Goal: Transaction & Acquisition: Purchase product/service

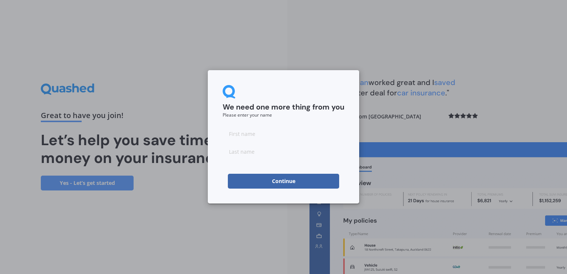
click at [305, 131] on input at bounding box center [284, 133] width 122 height 15
type input "Amber"
type input "White"
click at [209, 111] on div "We need one more thing from you Please enter your name [PERSON_NAME] Continue" at bounding box center [283, 136] width 151 height 133
click at [279, 183] on button "Continue" at bounding box center [283, 181] width 111 height 15
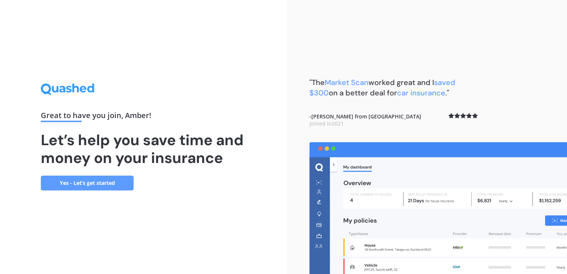
click at [122, 185] on link "Yes - Let’s get started" at bounding box center [87, 182] width 93 height 15
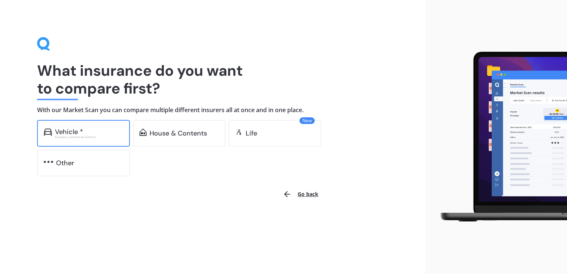
click at [115, 135] on div "Vehicle *" at bounding box center [89, 131] width 68 height 7
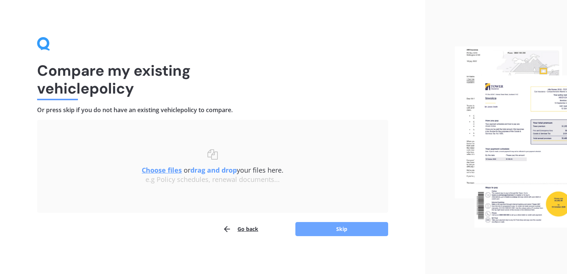
click at [371, 231] on button "Skip" at bounding box center [341, 229] width 93 height 14
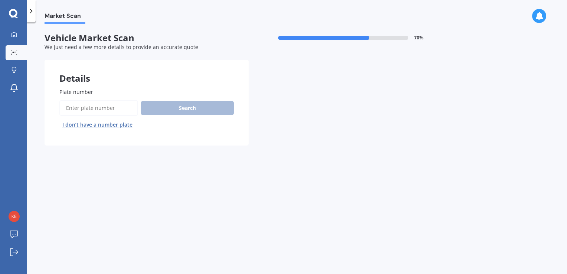
click at [116, 109] on input "Plate number" at bounding box center [98, 108] width 79 height 16
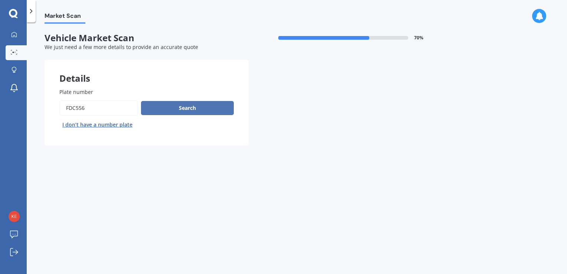
type input "FDC556"
click at [158, 105] on button "Search" at bounding box center [187, 108] width 93 height 14
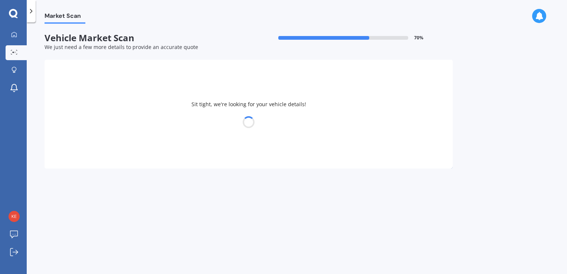
select select "MAZDA"
select select "AXELA"
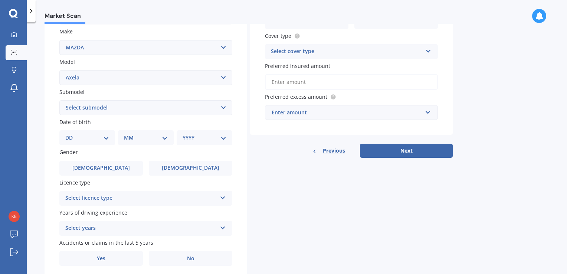
scroll to position [148, 0]
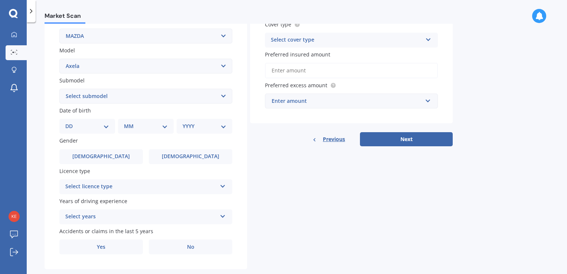
click at [148, 94] on select "Select submodel (All other) 2.3 Sporthatch 2.3 turbo Hatchback Hatchback turbo …" at bounding box center [145, 96] width 173 height 15
select select "HATCHBACK"
click at [59, 89] on select "Select submodel (All other) 2.3 Sporthatch 2.3 turbo Hatchback Hatchback turbo …" at bounding box center [145, 96] width 173 height 15
click at [34, 113] on div "Market Scan Vehicle Market Scan 70 % We just need a few more details to provide…" at bounding box center [297, 150] width 540 height 252
click at [80, 99] on select "Select submodel (All other) 2.3 Sporthatch 2.3 turbo Hatchback Hatchback turbo …" at bounding box center [145, 96] width 173 height 15
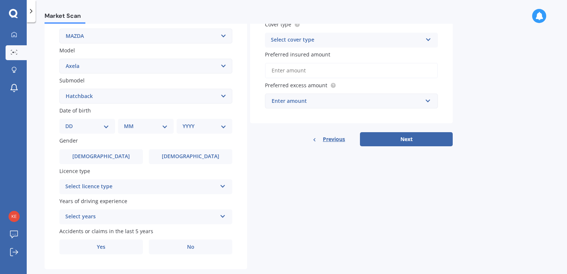
click at [59, 89] on select "Select submodel (All other) 2.3 Sporthatch 2.3 turbo Hatchback Hatchback turbo …" at bounding box center [145, 96] width 173 height 15
click at [52, 153] on div "Plate number Search I don’t have a number plate Year [DATE] Make Select make AC…" at bounding box center [146, 97] width 203 height 345
click at [88, 153] on label "[DEMOGRAPHIC_DATA]" at bounding box center [100, 156] width 83 height 15
click at [0, 0] on input "[DEMOGRAPHIC_DATA]" at bounding box center [0, 0] width 0 height 0
click at [103, 129] on select "DD 01 02 03 04 05 06 07 08 09 10 11 12 13 14 15 16 17 18 19 20 21 22 23 24 25 2…" at bounding box center [87, 126] width 44 height 8
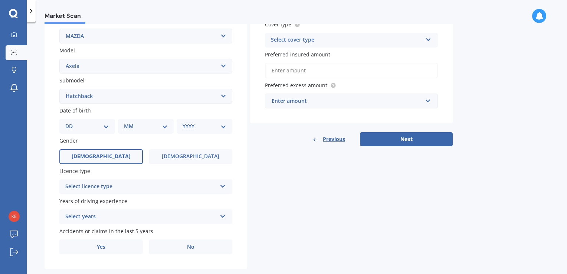
select select "10"
click at [71, 122] on select "DD 01 02 03 04 05 06 07 08 09 10 11 12 13 14 15 16 17 18 19 20 21 22 23 24 25 2…" at bounding box center [87, 126] width 44 height 8
click at [139, 127] on select "MM 01 02 03 04 05 06 07 08 09 10 11 12" at bounding box center [147, 126] width 41 height 8
select select "11"
click at [127, 122] on select "MM 01 02 03 04 05 06 07 08 09 10 11 12" at bounding box center [147, 126] width 41 height 8
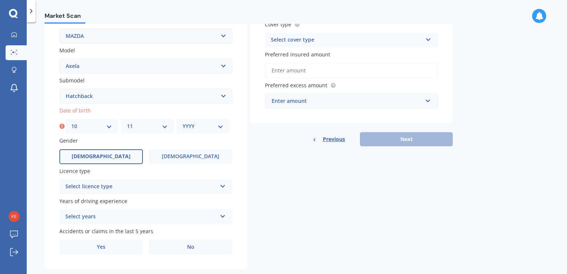
click at [212, 125] on select "YYYY 2025 2024 2023 2022 2021 2020 2019 2018 2017 2016 2015 2014 2013 2012 2011…" at bounding box center [203, 126] width 41 height 8
select select "1970"
click at [183, 122] on select "YYYY 2025 2024 2023 2022 2021 2020 2019 2018 2017 2016 2015 2014 2013 2012 2011…" at bounding box center [203, 126] width 41 height 8
click at [50, 174] on div "Plate number Search I don’t have a number plate Year [DATE] Make Select make AC…" at bounding box center [146, 97] width 203 height 345
click at [78, 188] on div "Select licence type" at bounding box center [140, 186] width 151 height 9
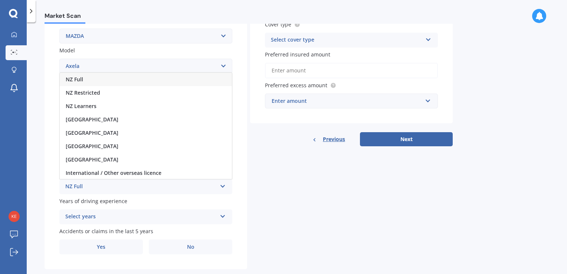
click at [81, 82] on span "NZ Full" at bounding box center [74, 79] width 17 height 7
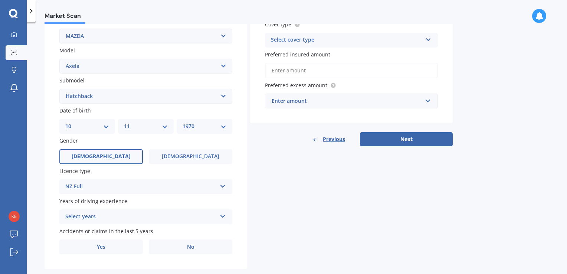
click at [67, 215] on div "Select years" at bounding box center [140, 216] width 151 height 9
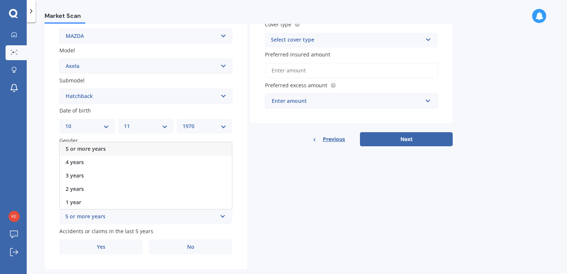
click at [92, 150] on span "5 or more years" at bounding box center [86, 148] width 40 height 7
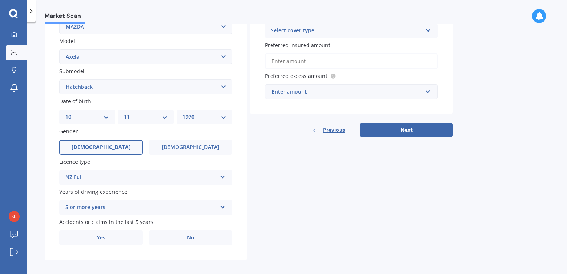
scroll to position [163, 0]
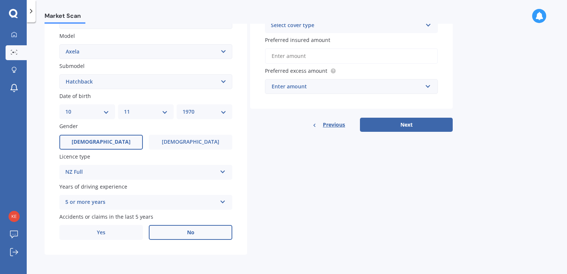
click at [168, 236] on label "No" at bounding box center [190, 232] width 83 height 15
click at [0, 0] on input "No" at bounding box center [0, 0] width 0 height 0
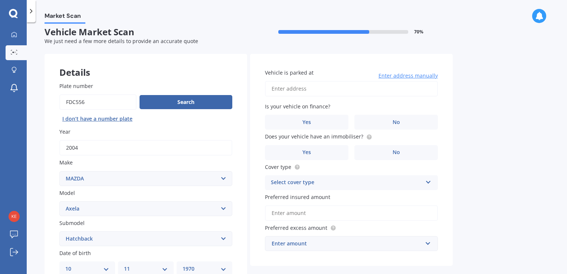
scroll to position [0, 0]
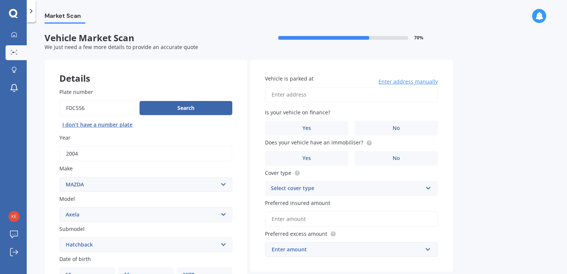
click at [369, 95] on input "Vehicle is parked at" at bounding box center [351, 95] width 173 height 16
drag, startPoint x: 352, startPoint y: 95, endPoint x: 273, endPoint y: 88, distance: 79.0
click at [273, 88] on input "[STREET_ADDRESS]" at bounding box center [351, 95] width 173 height 16
type input "3"
type input "[STREET_ADDRESS]"
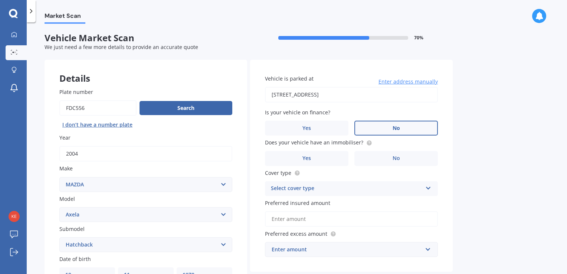
click at [369, 128] on label "No" at bounding box center [395, 128] width 83 height 15
click at [0, 0] on input "No" at bounding box center [0, 0] width 0 height 0
click at [367, 157] on label "No" at bounding box center [395, 158] width 83 height 15
click at [0, 0] on input "No" at bounding box center [0, 0] width 0 height 0
click at [330, 186] on div "Select cover type" at bounding box center [346, 188] width 151 height 9
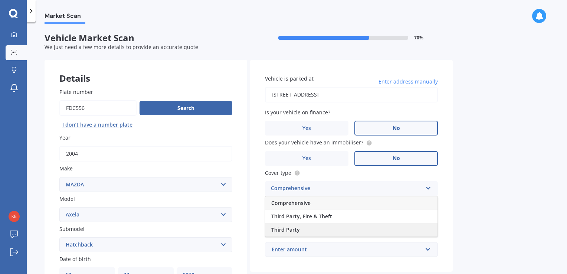
click at [298, 229] on span "Third Party" at bounding box center [285, 229] width 29 height 7
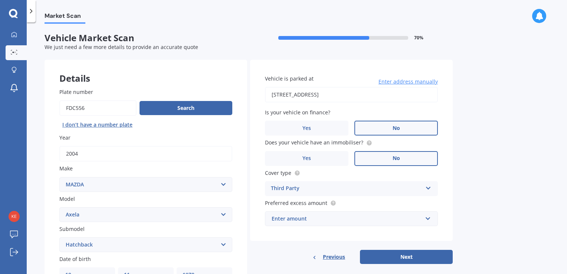
click at [330, 219] on div "Enter amount" at bounding box center [347, 218] width 151 height 8
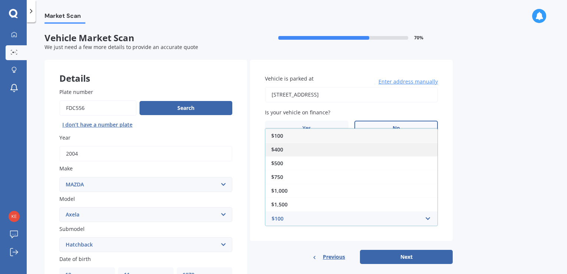
click at [286, 147] on div "$400" at bounding box center [351, 149] width 172 height 14
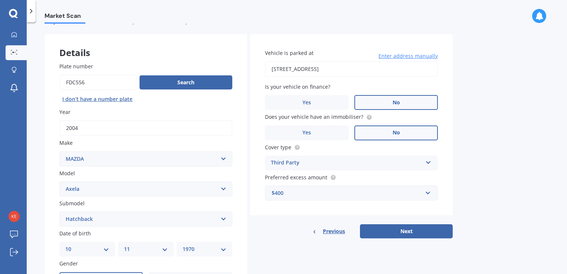
scroll to position [37, 0]
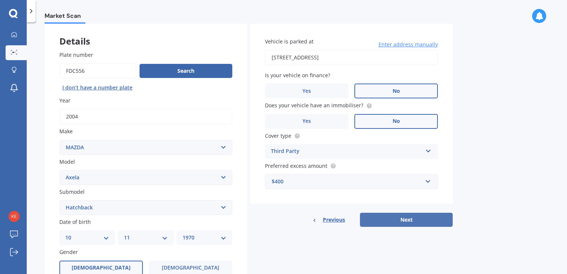
click at [382, 218] on button "Next" at bounding box center [406, 220] width 93 height 14
select select "10"
select select "11"
select select "1970"
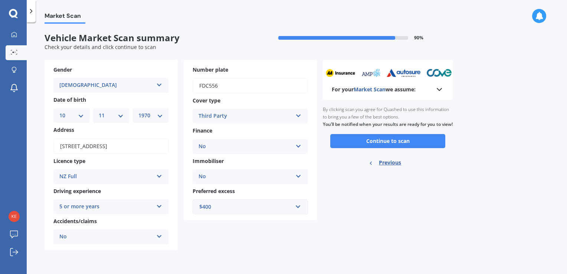
scroll to position [0, 0]
click at [397, 146] on button "Continue to scan" at bounding box center [387, 141] width 115 height 14
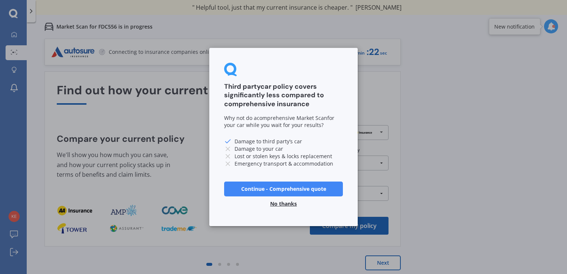
click at [286, 206] on button "No thanks" at bounding box center [284, 203] width 36 height 15
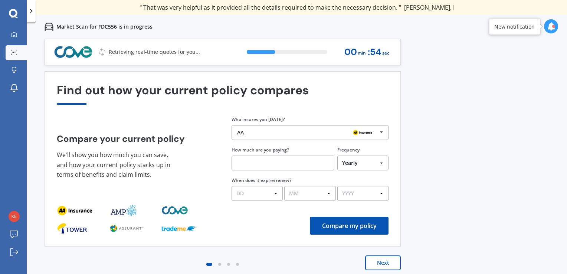
click at [303, 132] on div "AA" at bounding box center [307, 132] width 140 height 6
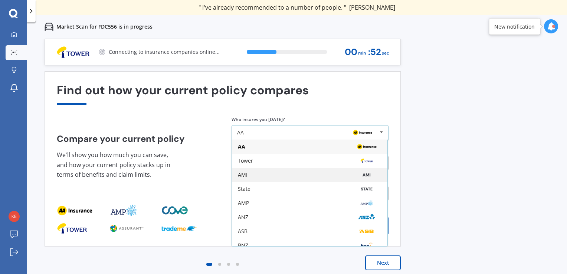
click at [296, 178] on div "AMI" at bounding box center [309, 175] width 155 height 14
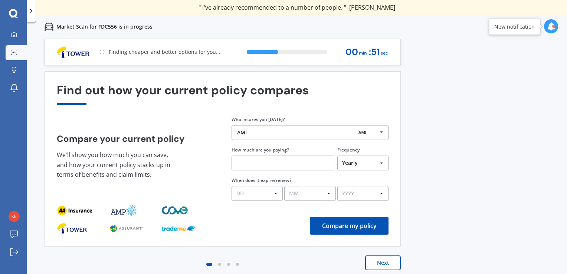
click at [300, 164] on input "text" at bounding box center [282, 162] width 103 height 15
type input "$565.00"
click at [268, 194] on select "DD 01 02 03 04 05 06 07 08 09 10 11 12 13 14 15 16 17 18 19 20 21 22 23 24 25 2…" at bounding box center [256, 193] width 51 height 15
select select "10"
click at [231, 186] on select "DD 01 02 03 04 05 06 07 08 09 10 11 12 13 14 15 16 17 18 19 20 21 22 23 24 25 2…" at bounding box center [256, 193] width 51 height 15
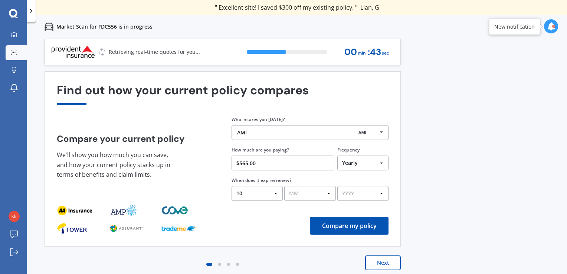
drag, startPoint x: 300, startPoint y: 194, endPoint x: 304, endPoint y: 185, distance: 10.0
click at [300, 194] on select "MM 01 02 03 04 05 06 07 08 09 10 11 12" at bounding box center [309, 193] width 51 height 15
select select "09"
click at [284, 186] on select "MM 01 02 03 04 05 06 07 08 09 10 11 12" at bounding box center [309, 193] width 51 height 15
click at [348, 193] on select "YYYY 2026 2025 2024" at bounding box center [362, 193] width 51 height 15
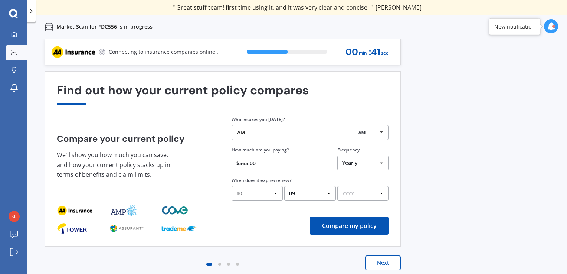
select select "2025"
click at [337, 186] on select "YYYY 2026 2025 2024" at bounding box center [362, 193] width 51 height 15
click at [365, 229] on button "Compare my policy" at bounding box center [349, 226] width 79 height 18
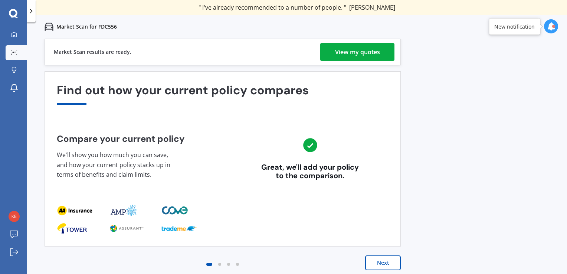
click at [371, 57] on div "View my quotes" at bounding box center [357, 52] width 45 height 18
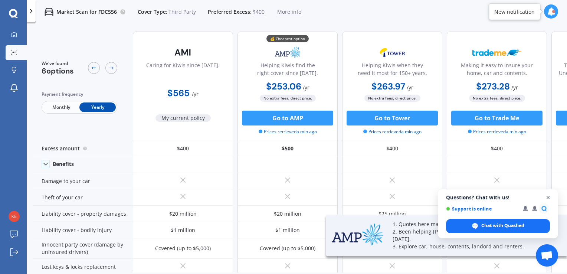
click at [548, 196] on span "Open chat" at bounding box center [547, 197] width 9 height 9
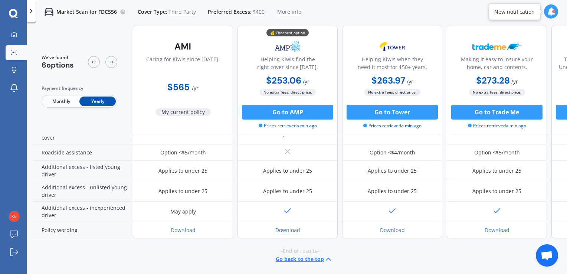
scroll to position [223, 0]
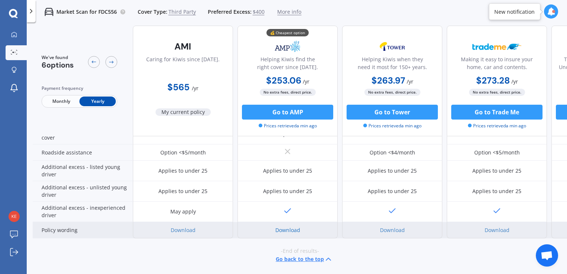
click at [293, 226] on link "Download" at bounding box center [287, 229] width 25 height 7
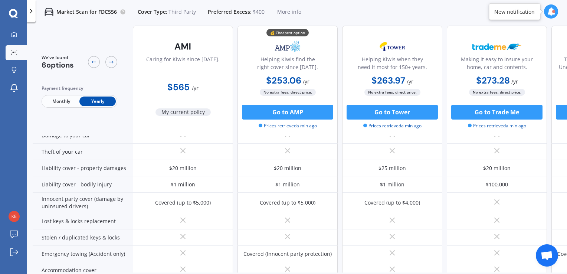
scroll to position [37, 0]
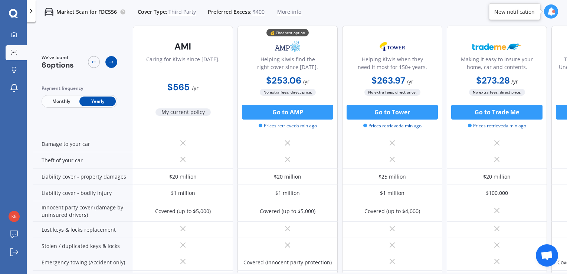
click at [109, 62] on icon at bounding box center [111, 62] width 6 height 6
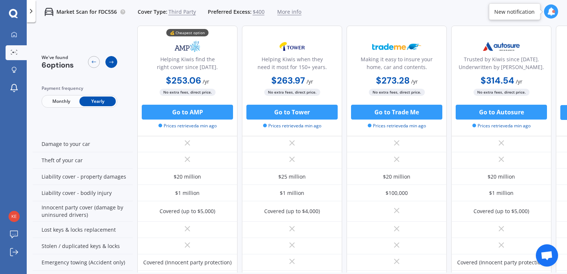
click at [109, 62] on icon at bounding box center [111, 62] width 6 height 6
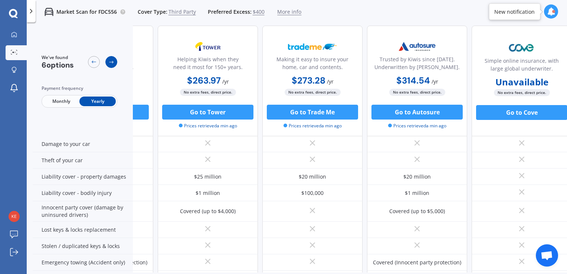
scroll to position [37, 193]
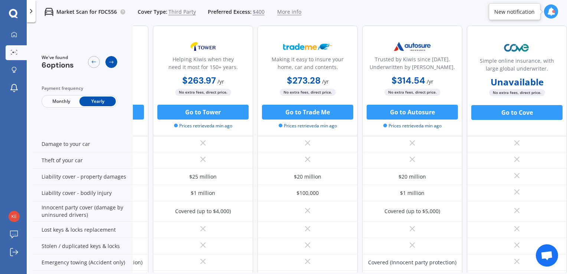
click at [109, 62] on icon at bounding box center [111, 62] width 6 height 6
click at [175, 14] on span "Third Party" at bounding box center [181, 11] width 27 height 7
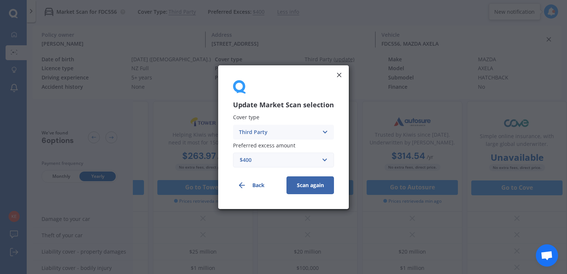
click at [269, 135] on div "Third Party" at bounding box center [278, 132] width 79 height 8
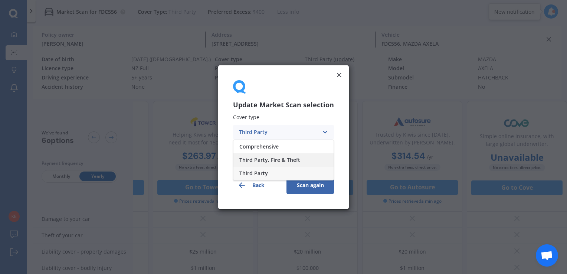
click at [266, 160] on span "Third Party, Fire & Theft" at bounding box center [269, 159] width 61 height 5
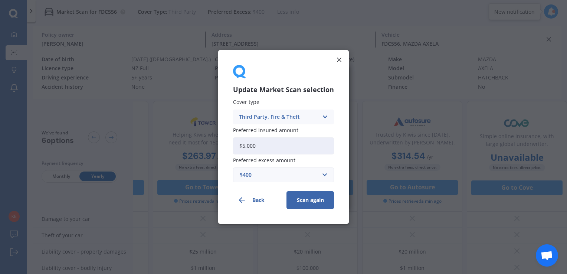
click at [309, 202] on button "Scan again" at bounding box center [309, 200] width 47 height 18
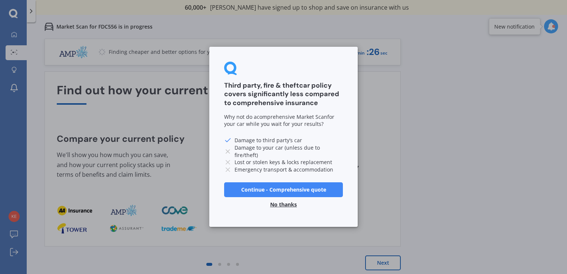
click at [280, 204] on button "No thanks" at bounding box center [284, 204] width 36 height 15
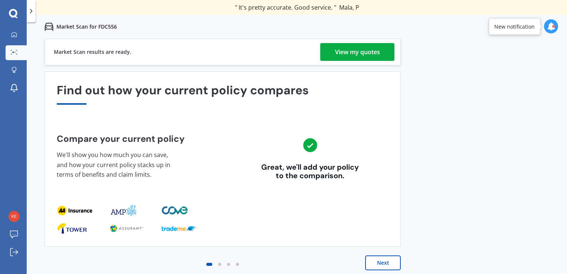
click at [339, 53] on div "View my quotes" at bounding box center [357, 52] width 45 height 18
